Goal: Task Accomplishment & Management: Manage account settings

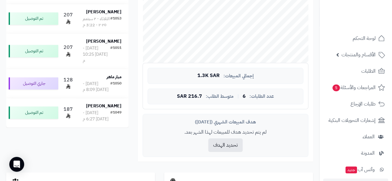
scroll to position [194, 0]
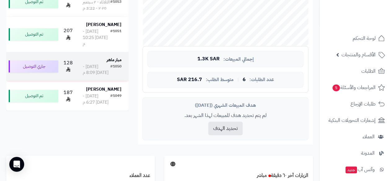
click at [108, 76] on div "الإثنين - ١ سبتمبر ٢٠٢٥ - 8:09 م" at bounding box center [97, 70] width 28 height 12
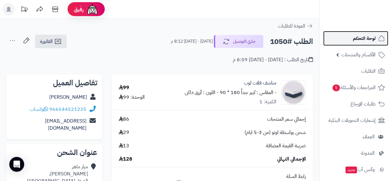
click at [343, 43] on link "لوحة التحكم" at bounding box center [355, 38] width 65 height 15
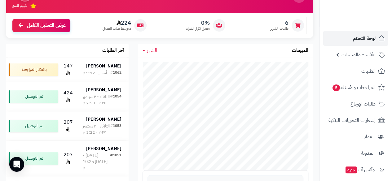
scroll to position [99, 0]
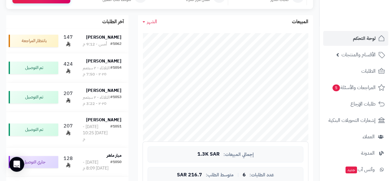
drag, startPoint x: 319, startPoint y: 114, endPoint x: 320, endPoint y: 127, distance: 13.7
click at [320, 127] on nav "لوحة التحكم الأقسام والمنتجات المنتجات مخزون الخيارات الأقسام الماركات مواصفات …" at bounding box center [355, 98] width 73 height 181
drag, startPoint x: 321, startPoint y: 118, endPoint x: 320, endPoint y: 141, distance: 22.6
click at [320, 141] on ul "لوحة التحكم الأقسام والمنتجات المنتجات مخزون الخيارات الأقسام الماركات مواصفات …" at bounding box center [355, 161] width 73 height 261
drag, startPoint x: 318, startPoint y: 99, endPoint x: 318, endPoint y: 125, distance: 25.7
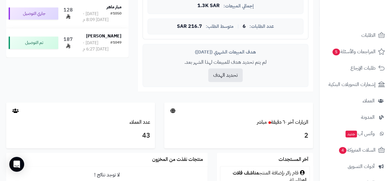
scroll to position [37, 0]
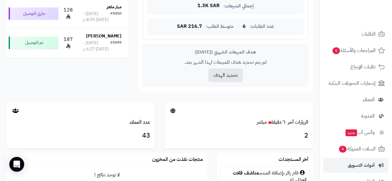
click at [321, 161] on li "أدوات التسويق" at bounding box center [355, 165] width 73 height 15
drag, startPoint x: 318, startPoint y: 133, endPoint x: 319, endPoint y: 140, distance: 7.1
click at [319, 140] on div "تحليل نمو المتجر المرحلة الأولى 32 تقييم النمو 6 طلبات الشهر 0% معدل تكرار الشر…" at bounding box center [159, 49] width 319 height 495
click at [319, 138] on div "تحليل نمو المتجر المرحلة الأولى 32 تقييم النمو 6 طلبات الشهر 0% معدل تكرار الشر…" at bounding box center [159, 49] width 319 height 495
drag, startPoint x: 319, startPoint y: 129, endPoint x: 318, endPoint y: 137, distance: 7.8
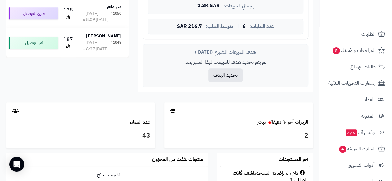
click at [318, 137] on div "تحليل نمو المتجر المرحلة الأولى 32 تقييم النمو 6 طلبات الشهر 0% معدل تكرار الشر…" at bounding box center [159, 49] width 319 height 495
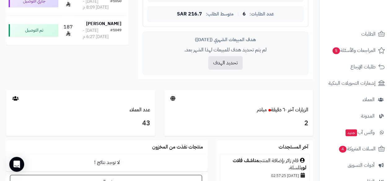
scroll to position [272, 0]
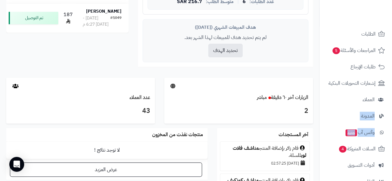
drag, startPoint x: 319, startPoint y: 133, endPoint x: 319, endPoint y: 99, distance: 34.1
click at [319, 99] on div "**********" at bounding box center [196, 22] width 392 height 588
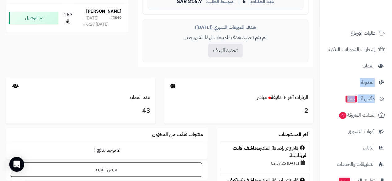
scroll to position [69, 0]
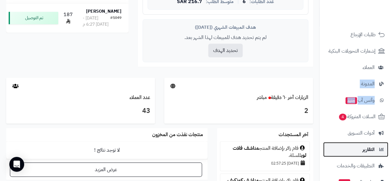
click at [358, 147] on link "التقارير" at bounding box center [355, 149] width 65 height 15
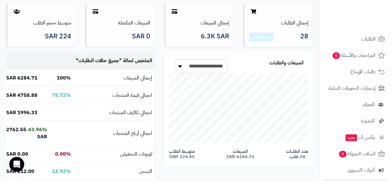
scroll to position [70, 0]
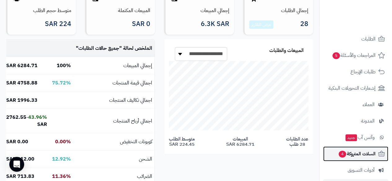
click at [365, 152] on span "السلات المتروكة 4" at bounding box center [356, 154] width 37 height 9
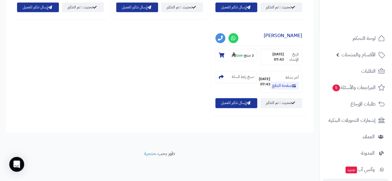
scroll to position [348, 0]
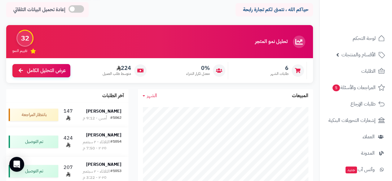
scroll to position [29, 0]
